Goal: Transaction & Acquisition: Book appointment/travel/reservation

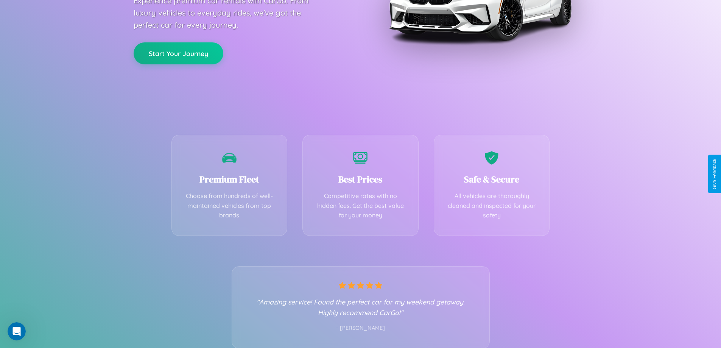
scroll to position [149, 0]
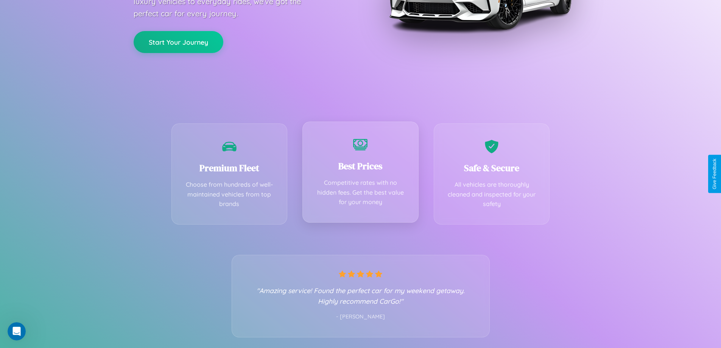
click at [360, 174] on div "Best Prices Competitive rates with no hidden fees. Get the best value for your …" at bounding box center [360, 171] width 116 height 101
click at [178, 41] on button "Start Your Journey" at bounding box center [179, 41] width 90 height 22
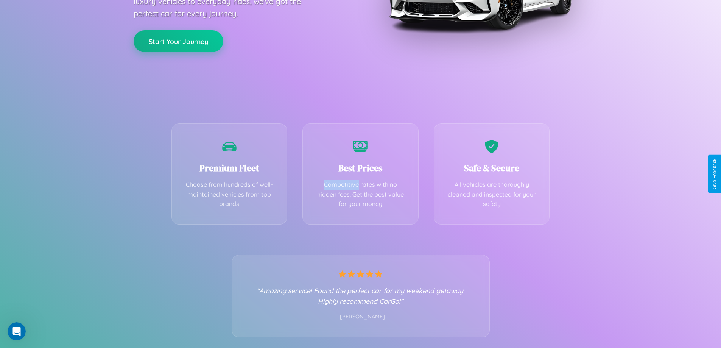
click at [178, 41] on button "Start Your Journey" at bounding box center [179, 41] width 90 height 22
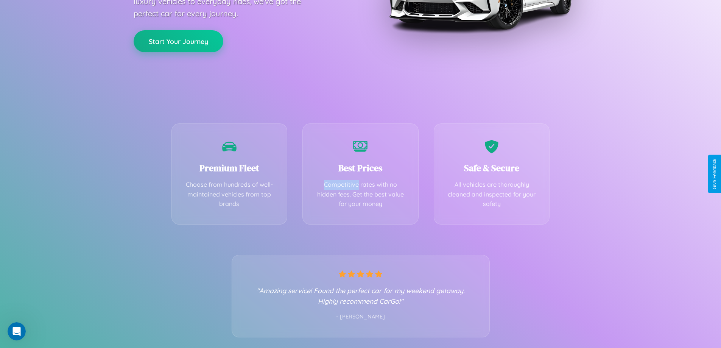
click at [178, 41] on button "Start Your Journey" at bounding box center [179, 41] width 90 height 22
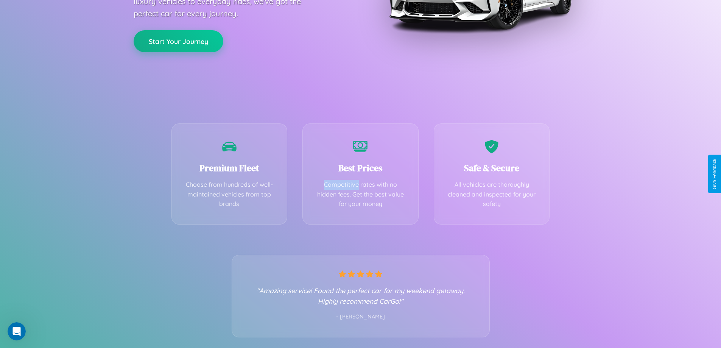
click at [178, 41] on button "Start Your Journey" at bounding box center [179, 41] width 90 height 22
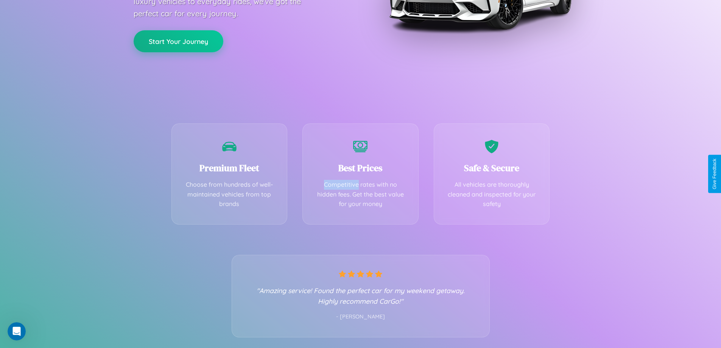
click at [178, 41] on button "Start Your Journey" at bounding box center [179, 41] width 90 height 22
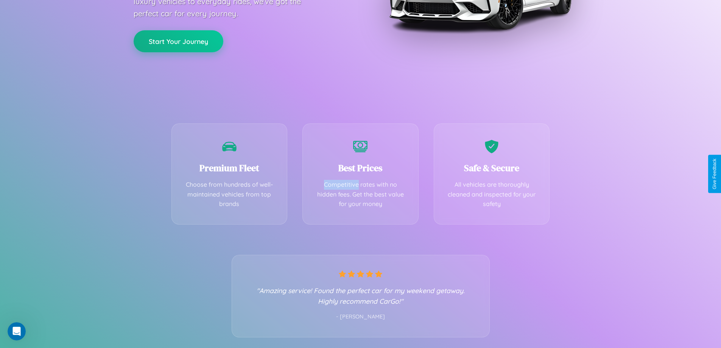
click at [178, 41] on button "Start Your Journey" at bounding box center [179, 41] width 90 height 22
